Goal: Browse casually: Explore the website without a specific task or goal

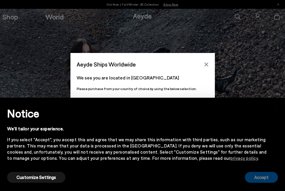
click at [268, 180] on button "Accept" at bounding box center [261, 177] width 33 height 11
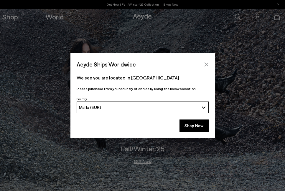
click at [205, 62] on icon "Close" at bounding box center [206, 64] width 5 height 5
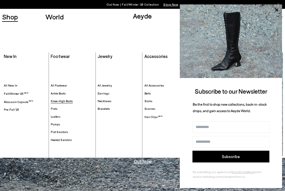
click at [62, 101] on span "Knee-High Boots" at bounding box center [62, 101] width 22 height 4
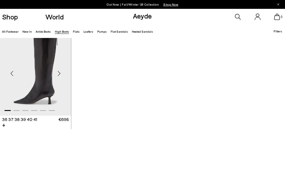
scroll to position [1067, 0]
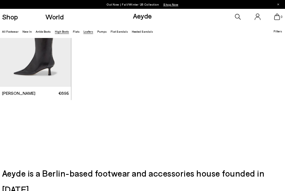
click at [87, 33] on link "Loafers" at bounding box center [88, 32] width 10 height 4
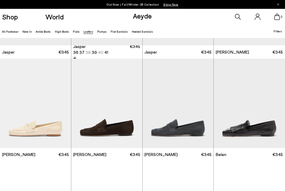
scroll to position [90, 0]
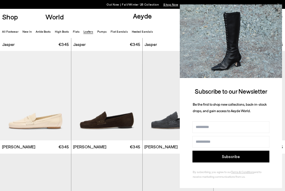
click at [277, 11] on icon at bounding box center [276, 9] width 3 height 3
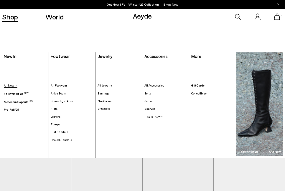
click at [11, 86] on span "All New In" at bounding box center [11, 86] width 14 height 4
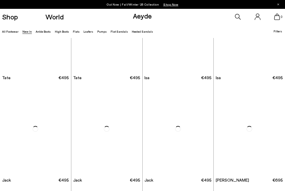
scroll to position [2005, 0]
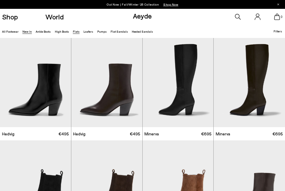
click at [73, 33] on link "Flats" at bounding box center [76, 32] width 7 height 4
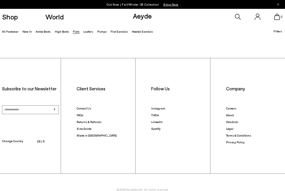
scroll to position [2398, 0]
